Goal: Navigation & Orientation: Find specific page/section

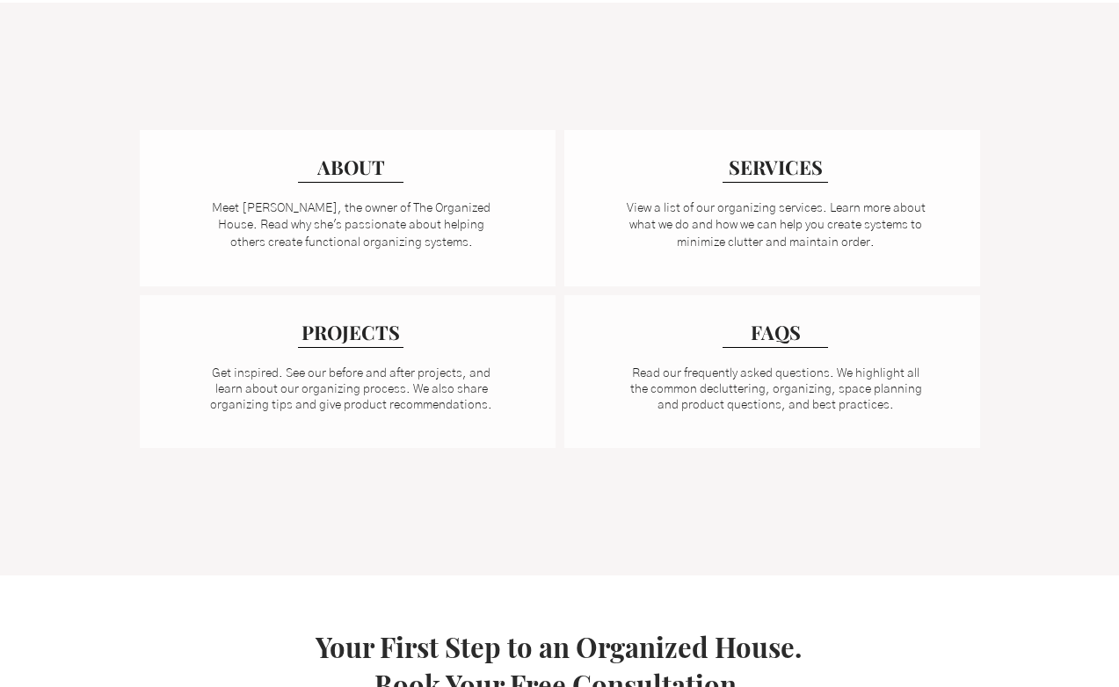
scroll to position [1296, 0]
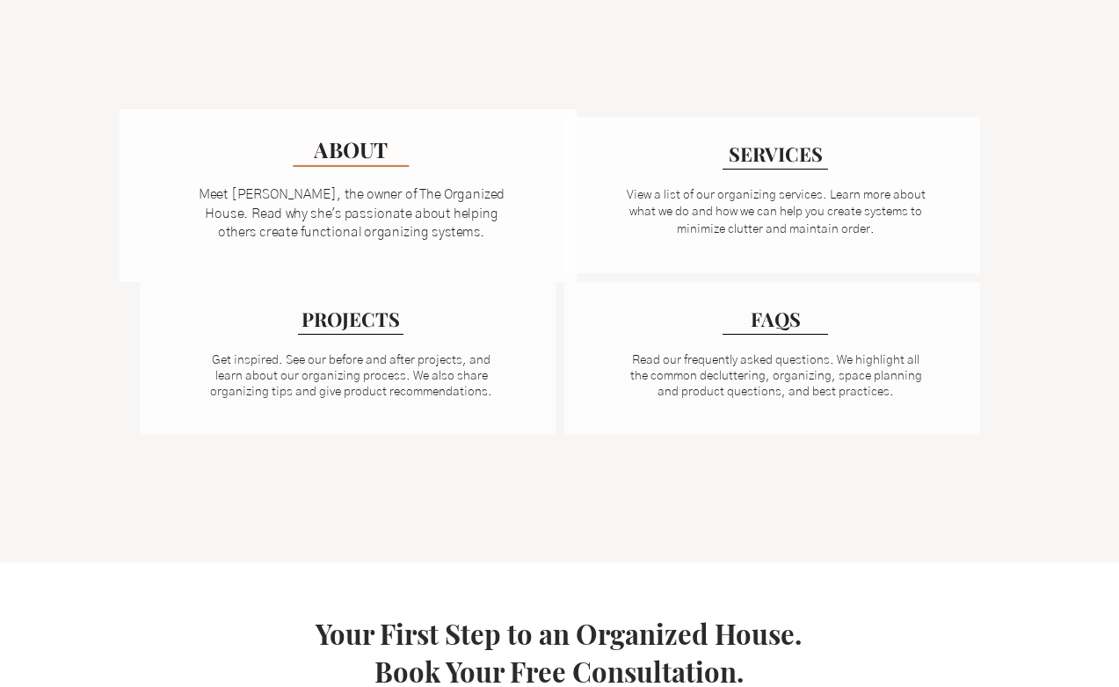
click at [355, 167] on div at bounding box center [347, 195] width 457 height 173
click at [345, 147] on span "ABOUT" at bounding box center [351, 148] width 75 height 29
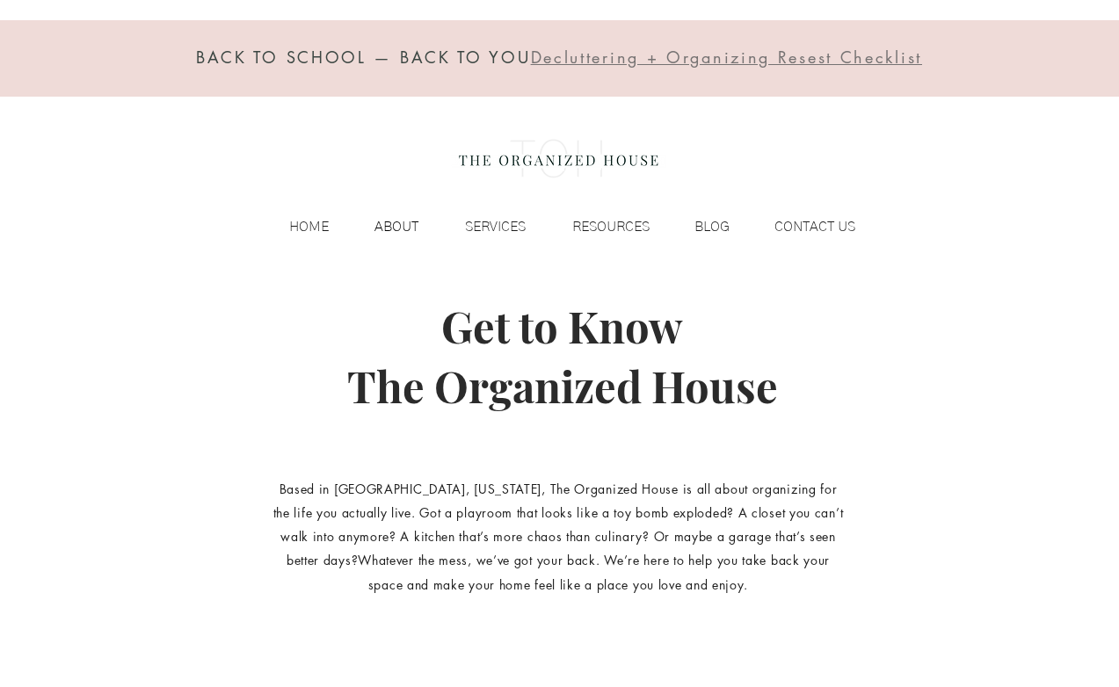
click at [399, 219] on p "ABOUT" at bounding box center [397, 227] width 62 height 26
click at [389, 229] on p "ABOUT" at bounding box center [397, 227] width 62 height 26
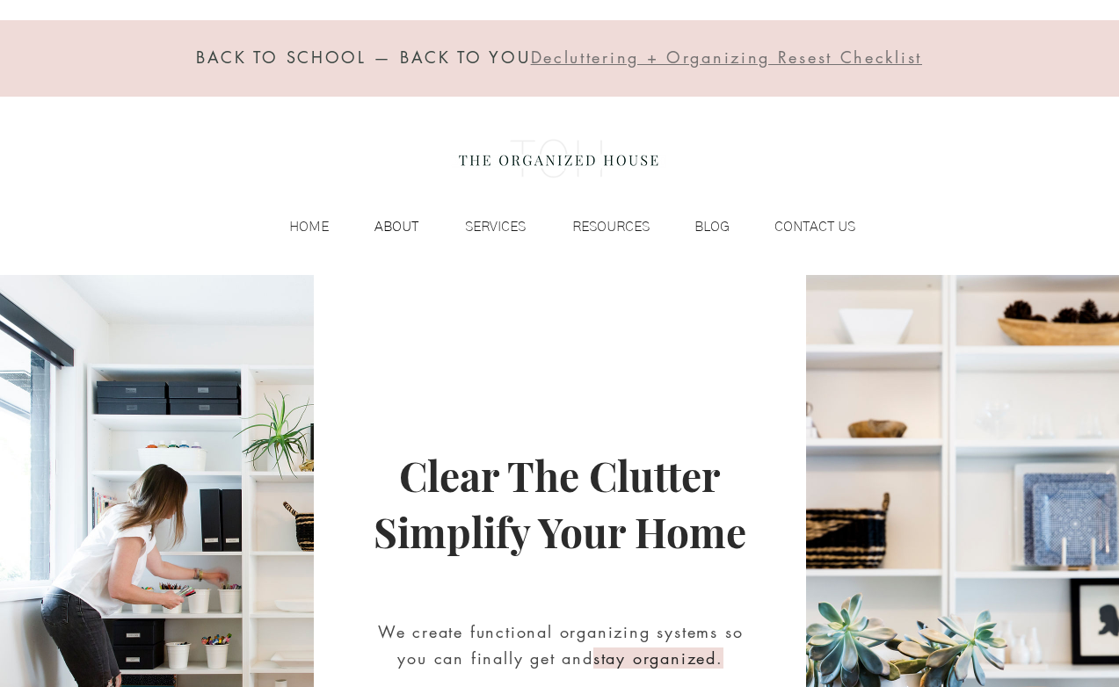
click at [403, 220] on p "ABOUT" at bounding box center [397, 227] width 62 height 26
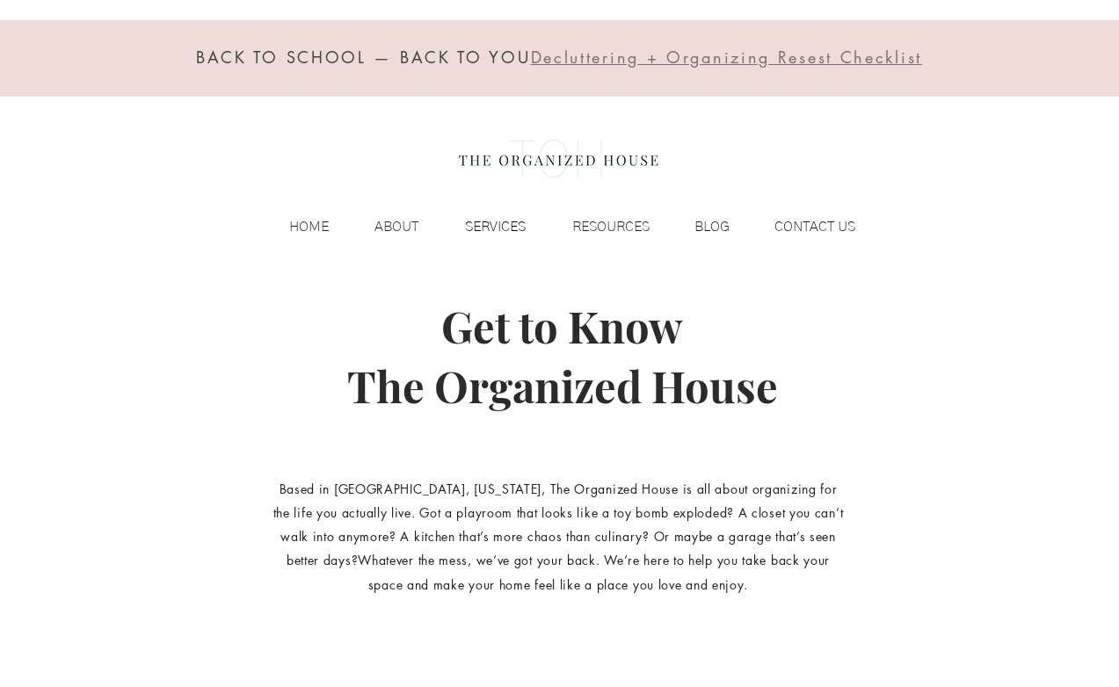
click at [505, 222] on p "SERVICES" at bounding box center [495, 227] width 78 height 26
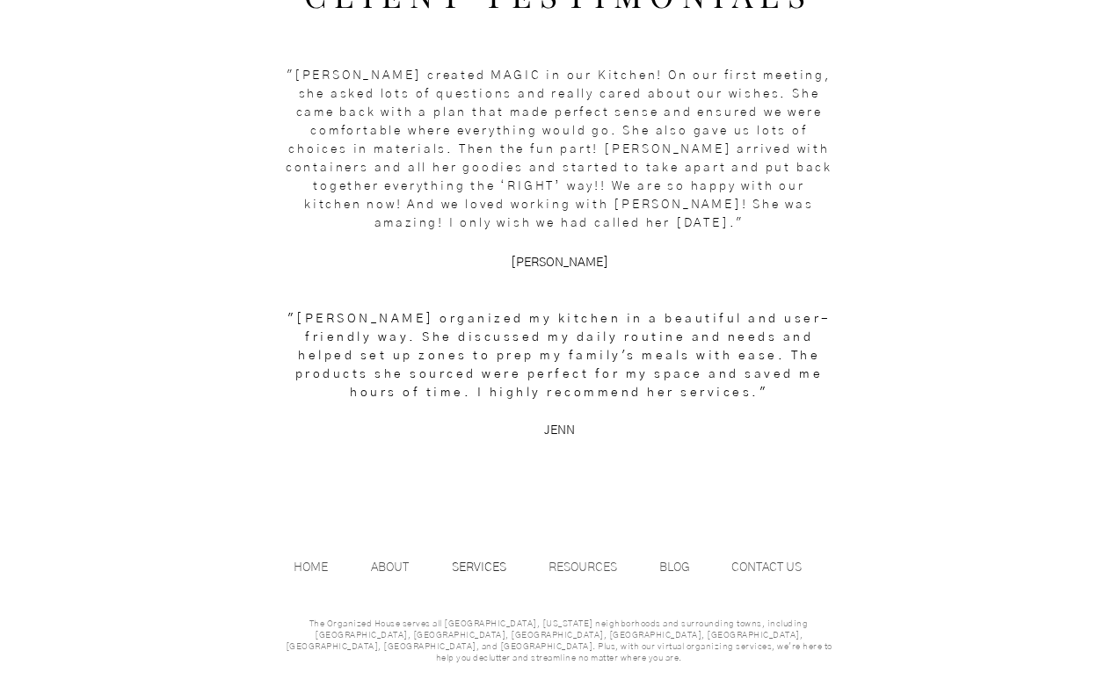
scroll to position [2394, 0]
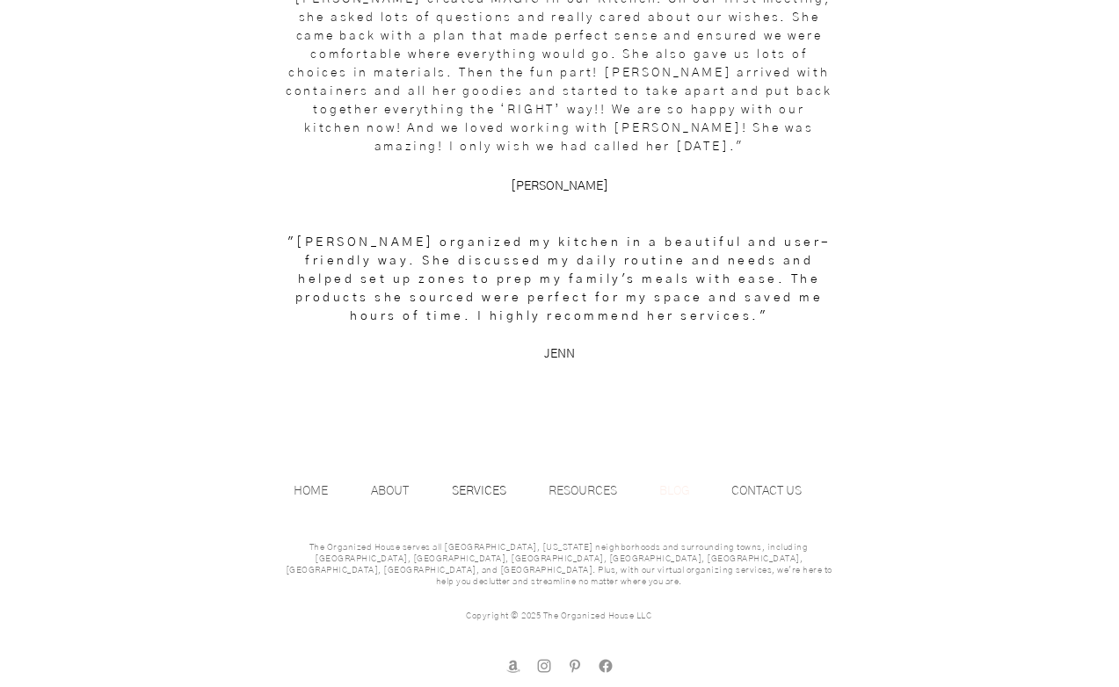
click at [682, 491] on p "BLOG" at bounding box center [674, 491] width 48 height 26
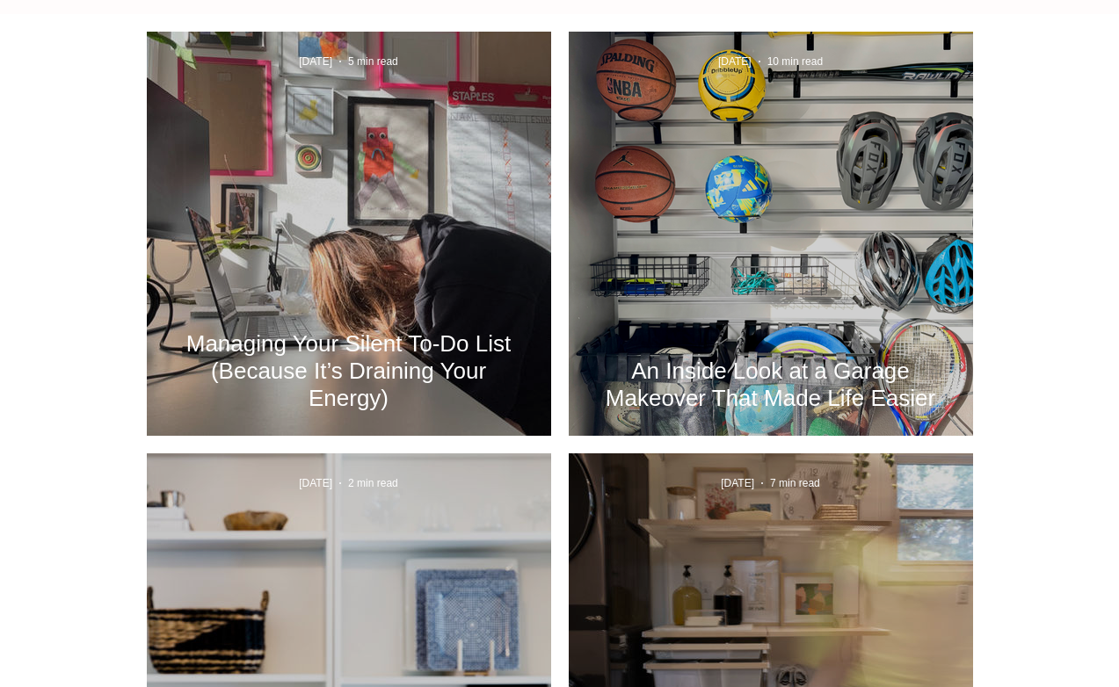
scroll to position [726, 0]
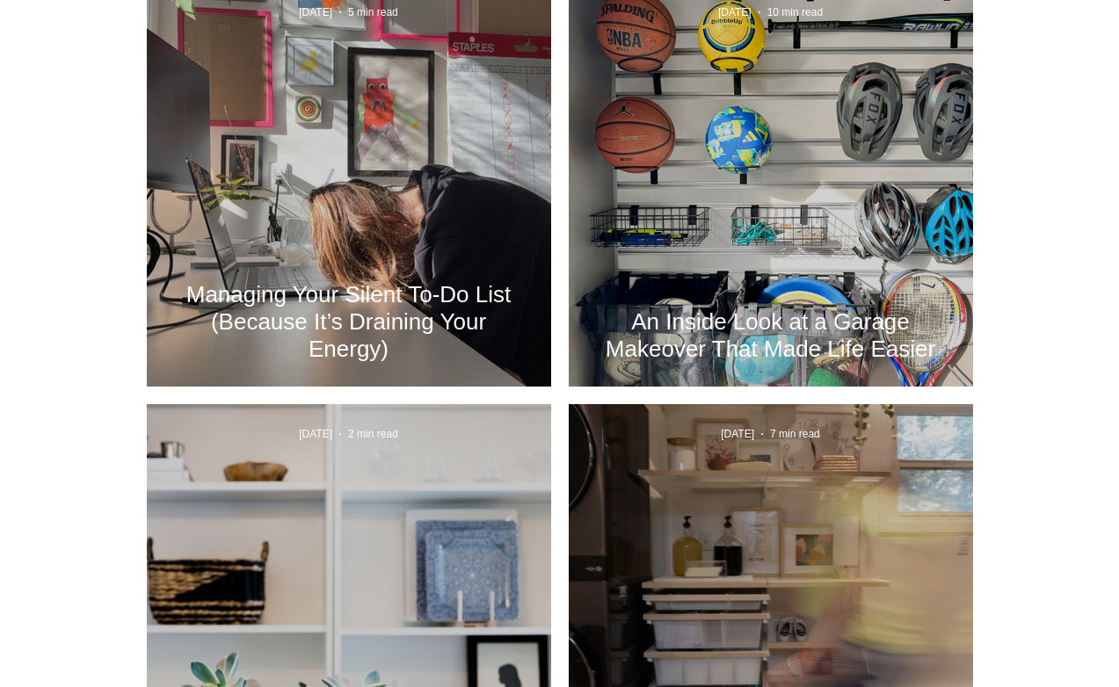
click at [768, 309] on h2 "An Inside Look at a Garage Makeover That Made Life Easier" at bounding box center [771, 336] width 352 height 55
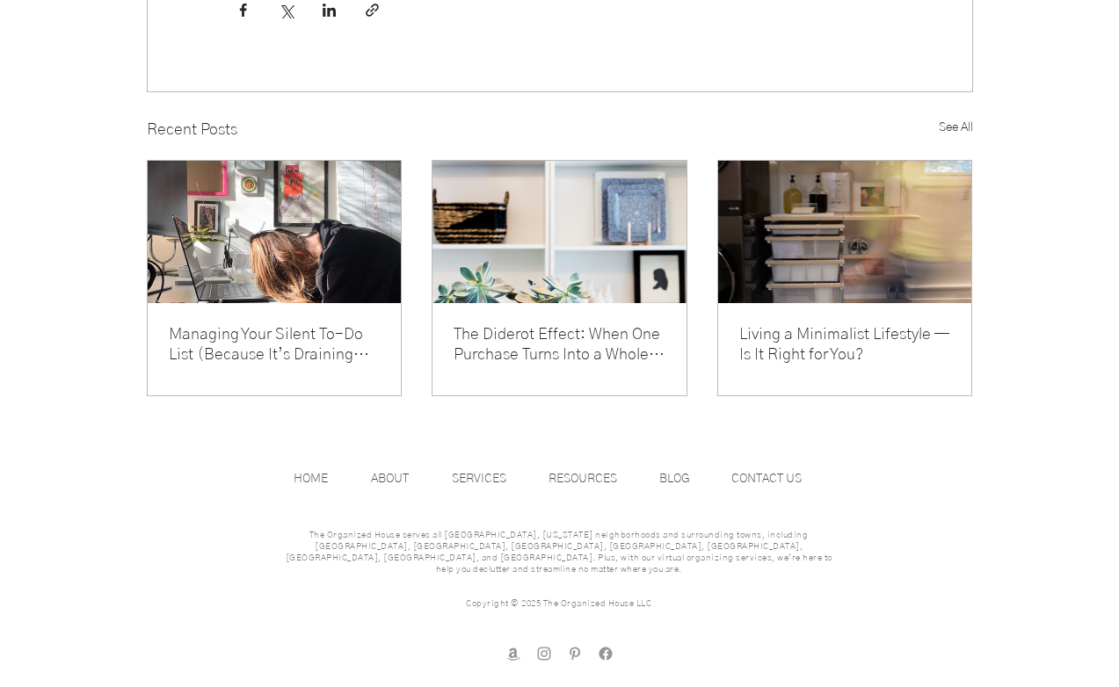
scroll to position [11626, 0]
click at [749, 491] on p "CONTACT US" at bounding box center [767, 479] width 88 height 26
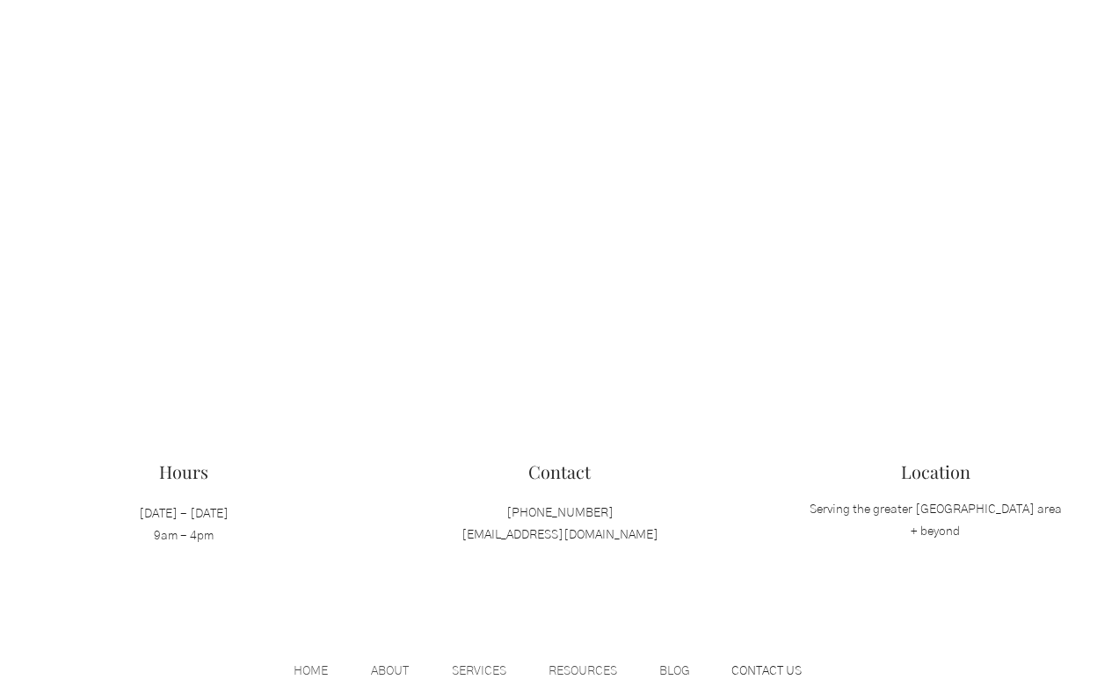
scroll to position [1813, 0]
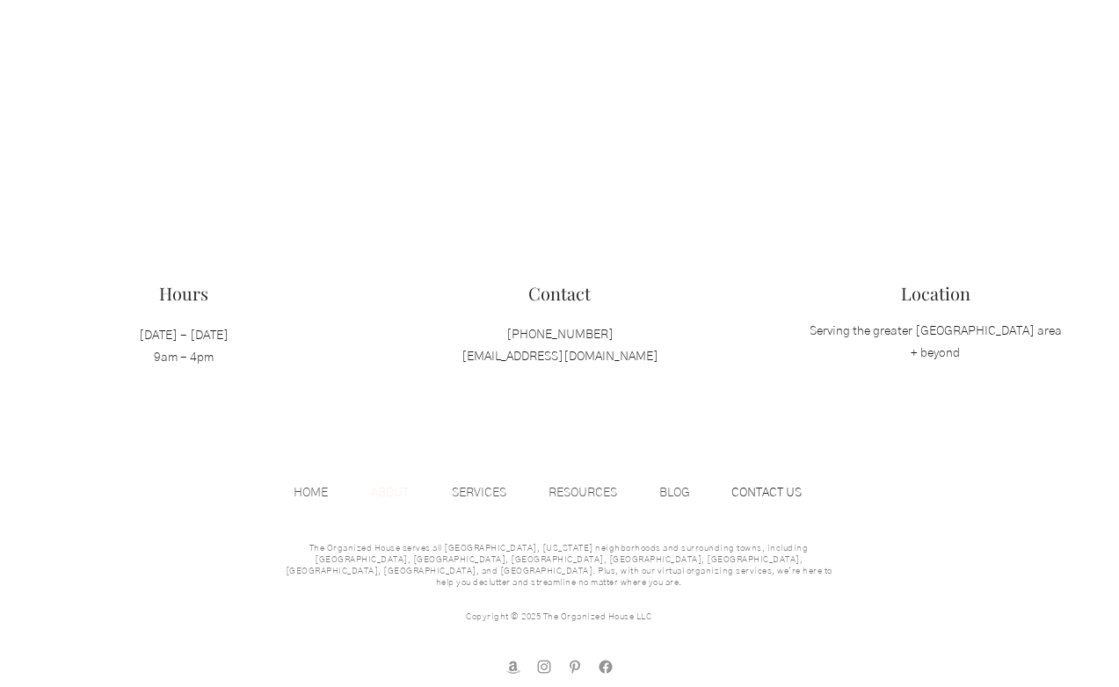
click at [410, 491] on p "ABOUT" at bounding box center [389, 493] width 55 height 26
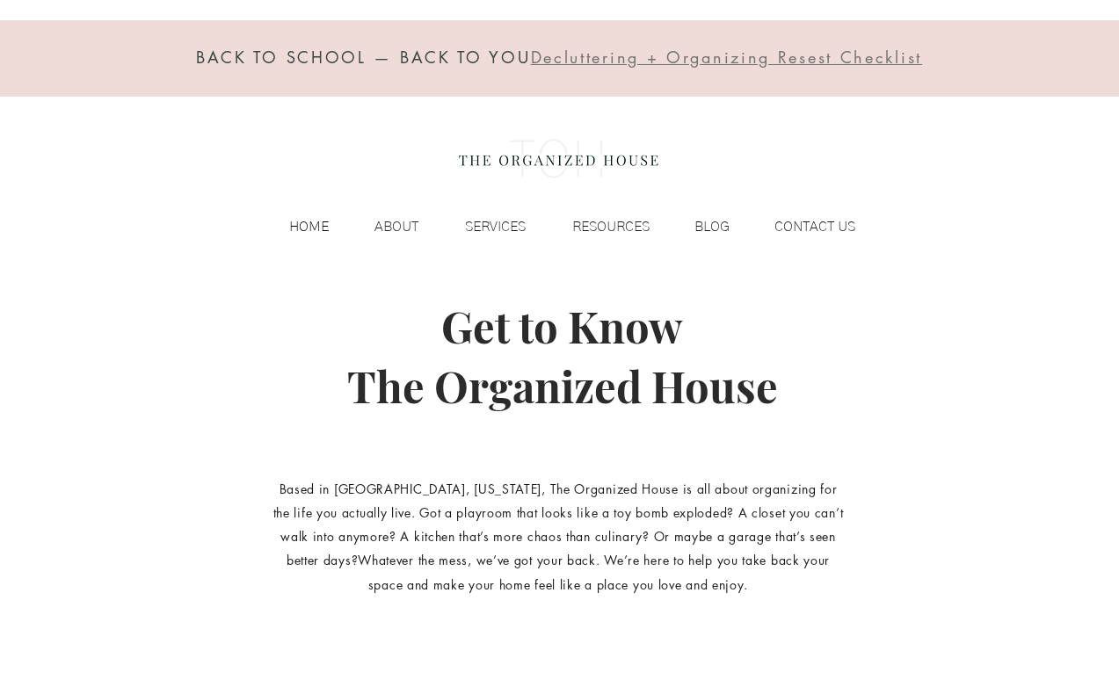
click at [271, 228] on div "HOME" at bounding box center [295, 227] width 84 height 26
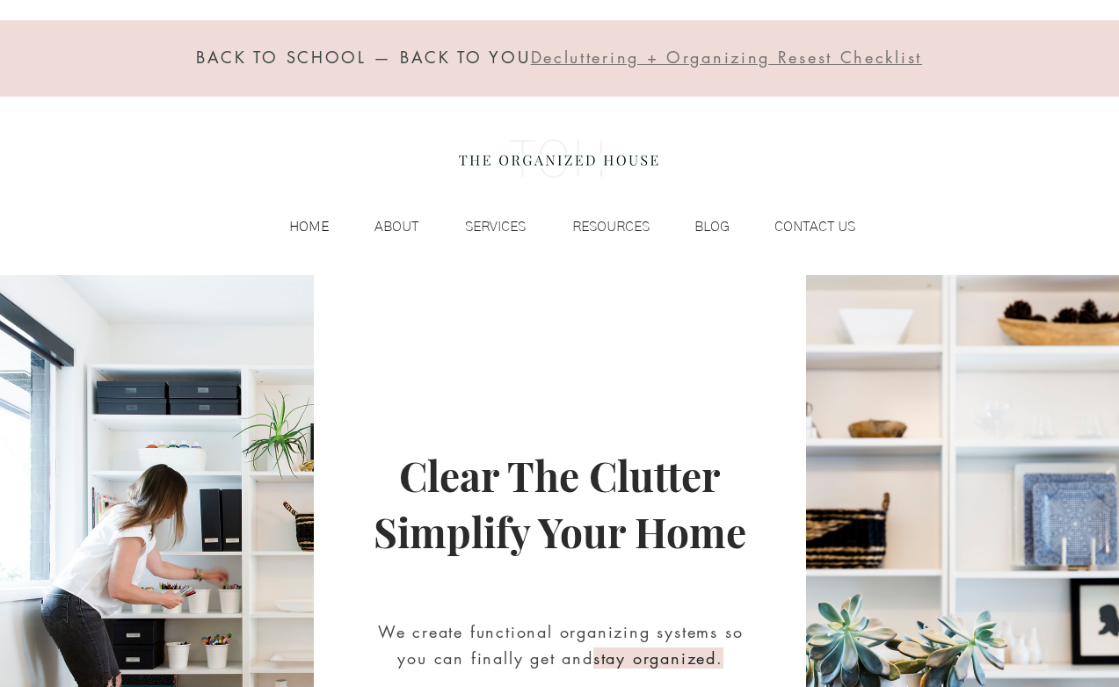
click at [302, 219] on p "HOME" at bounding box center [308, 227] width 57 height 26
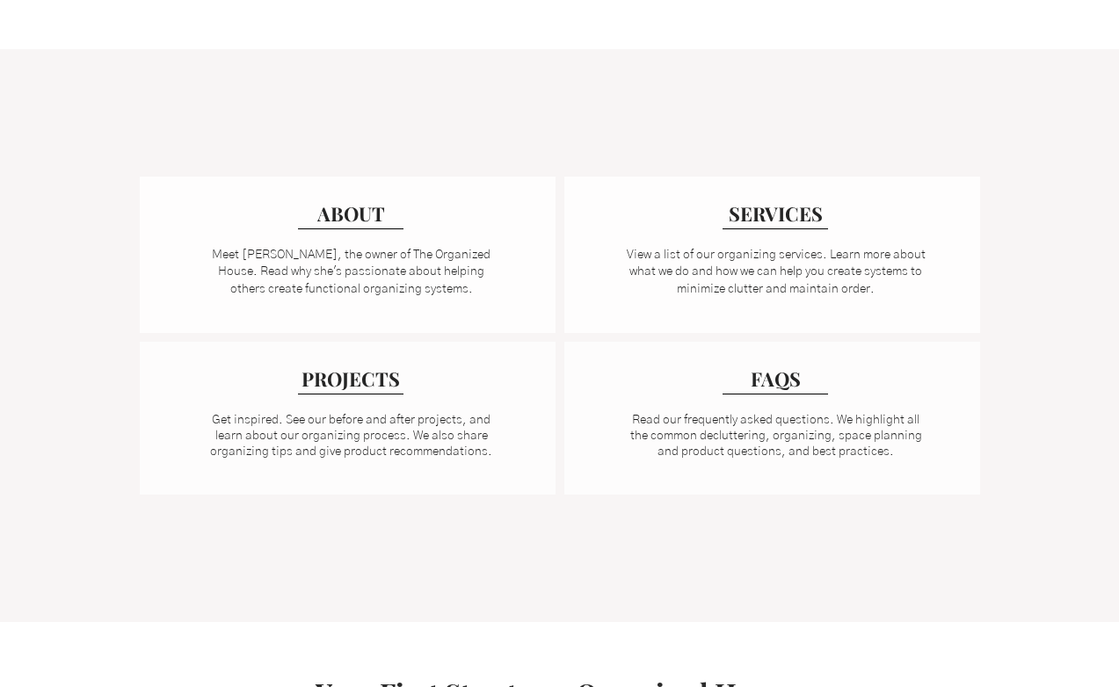
scroll to position [1260, 0]
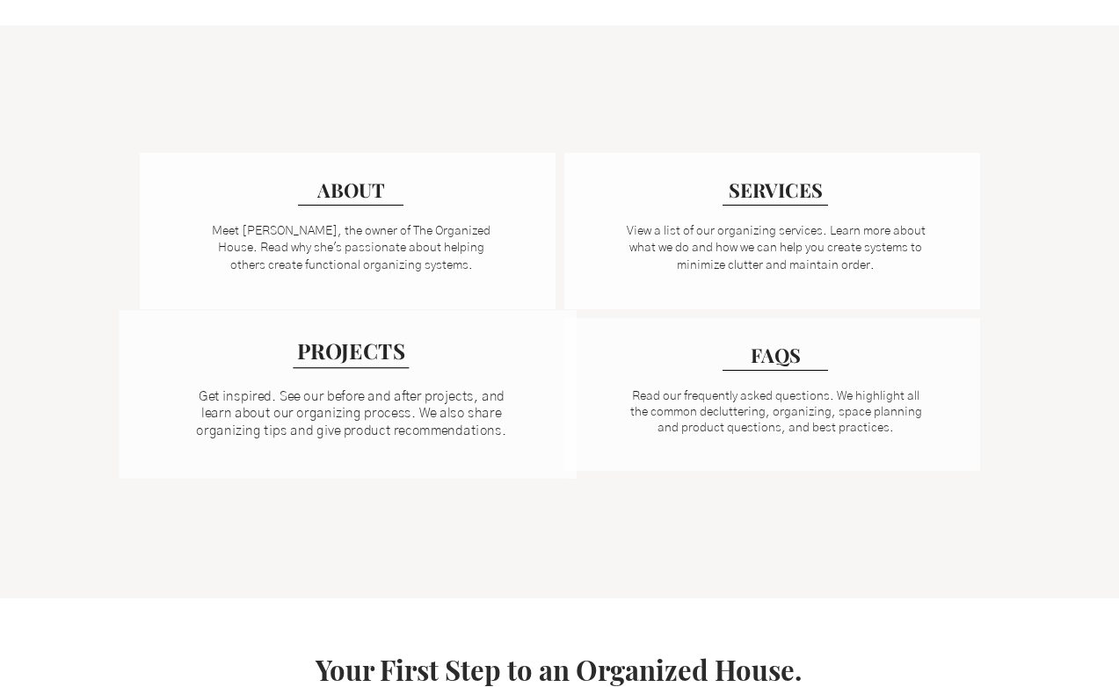
click at [442, 403] on p "Get inspired. See our before and after projects, and learn about our organizing…" at bounding box center [352, 415] width 334 height 52
click at [371, 355] on span "PROJECTS" at bounding box center [351, 351] width 108 height 29
